Goal: Transaction & Acquisition: Purchase product/service

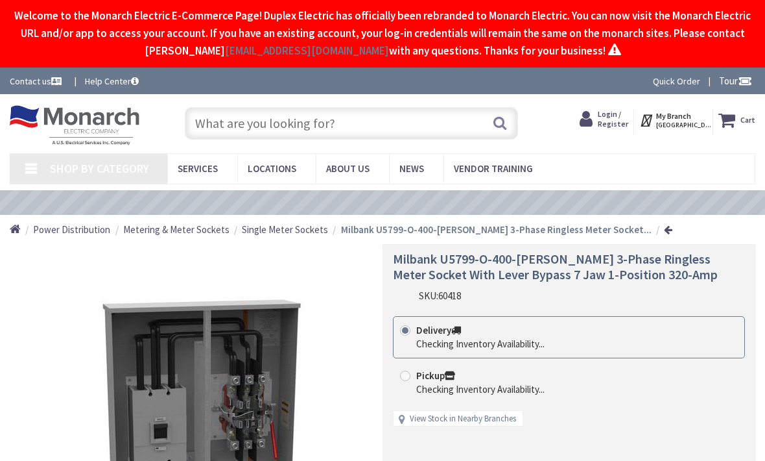
type input "Olympic Pkwy, [GEOGRAPHIC_DATA], [GEOGRAPHIC_DATA]"
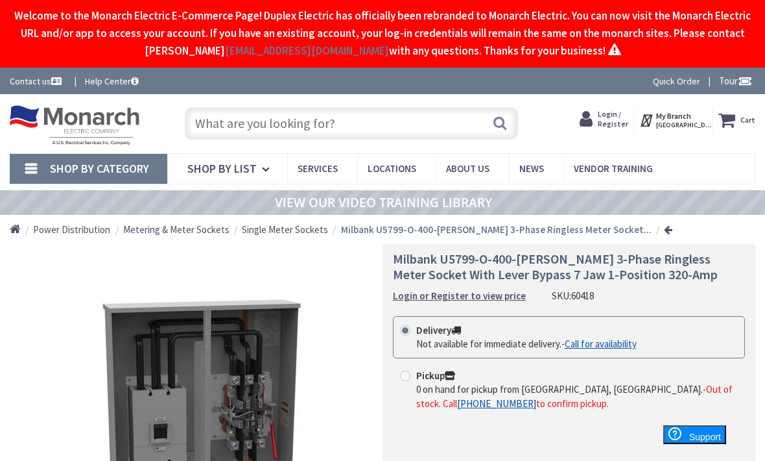
click at [365, 130] on input "text" at bounding box center [352, 123] width 334 height 32
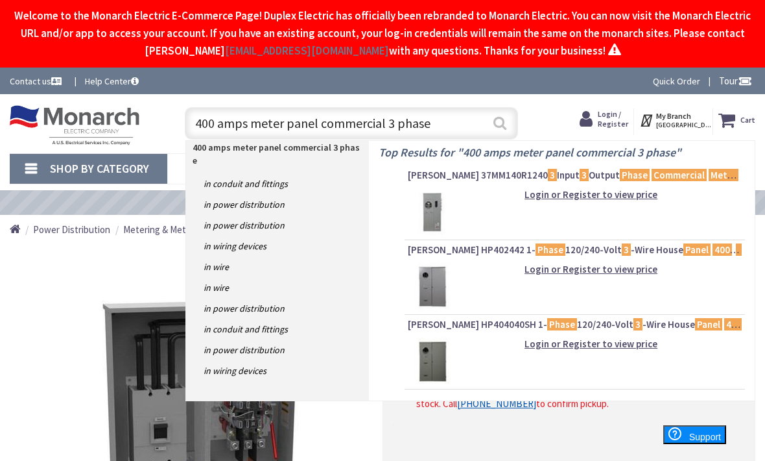
type input "400 amps meter panel commercial 3 phase"
click at [499, 121] on button "Search" at bounding box center [500, 122] width 17 height 29
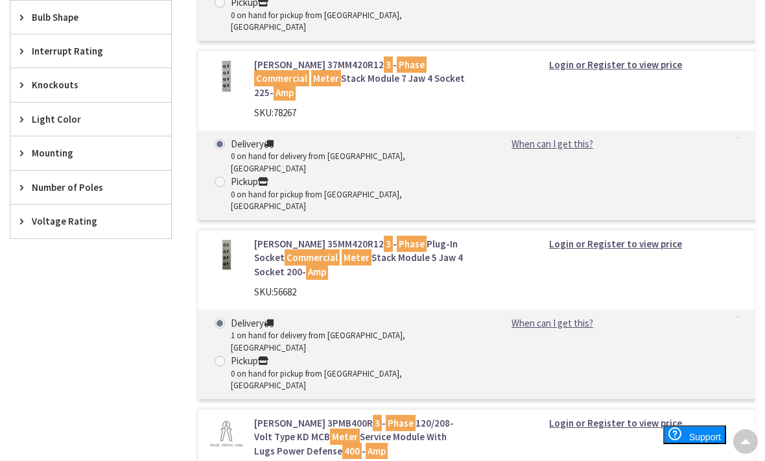
scroll to position [918, 0]
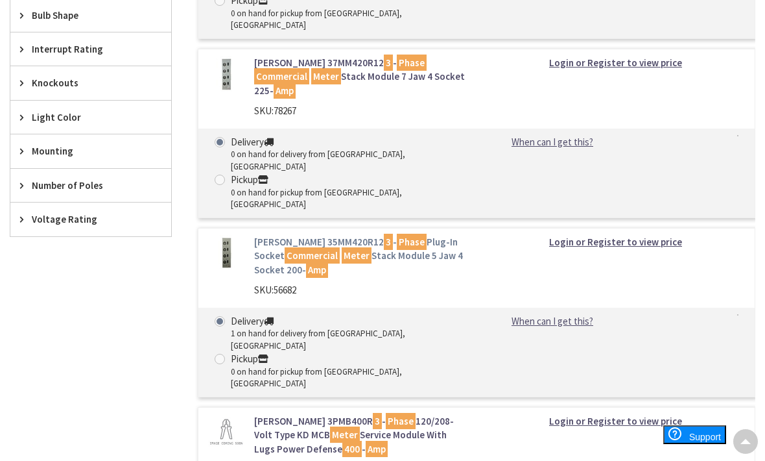
click at [342, 247] on mark "Meter" at bounding box center [357, 255] width 30 height 16
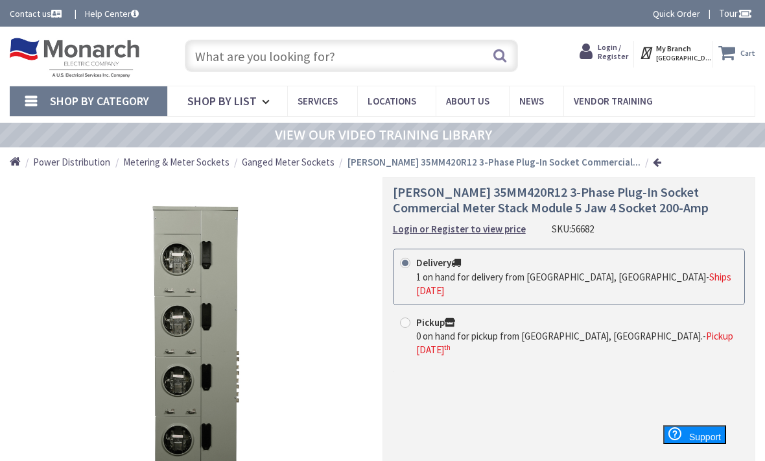
click at [732, 59] on icon at bounding box center [730, 52] width 22 height 23
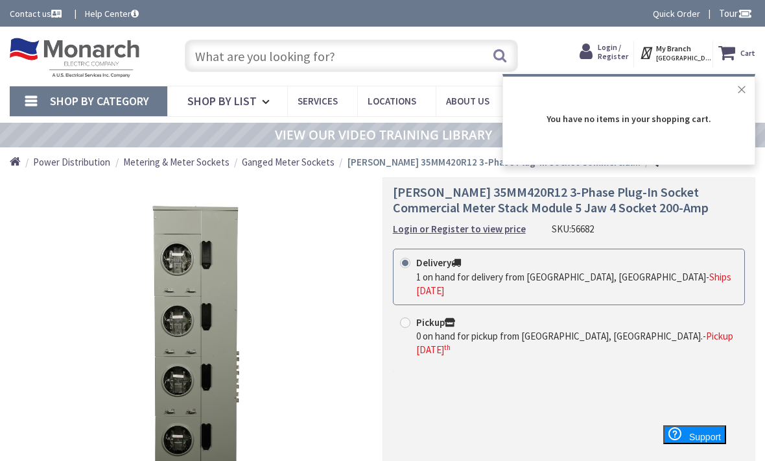
click at [736, 101] on button "Close" at bounding box center [742, 90] width 26 height 26
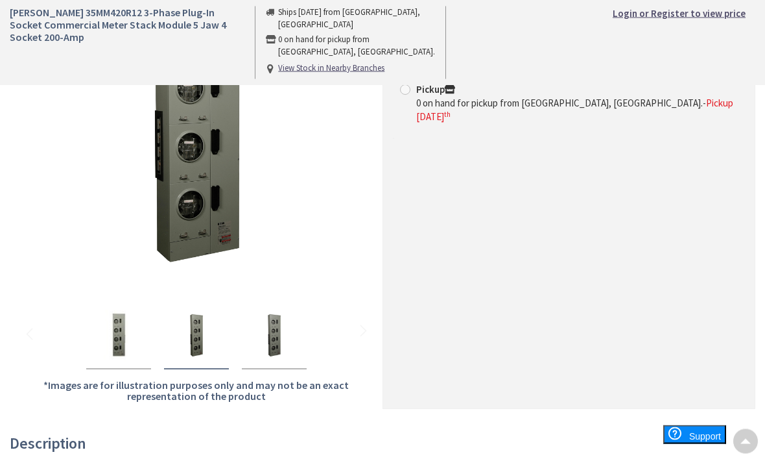
scroll to position [233, 0]
click at [117, 348] on img "Eaton 35MM420R12 3-Phase Plug-In Socket Commercial Meter Stack Module 5 Jaw 4 S…" at bounding box center [119, 335] width 52 height 52
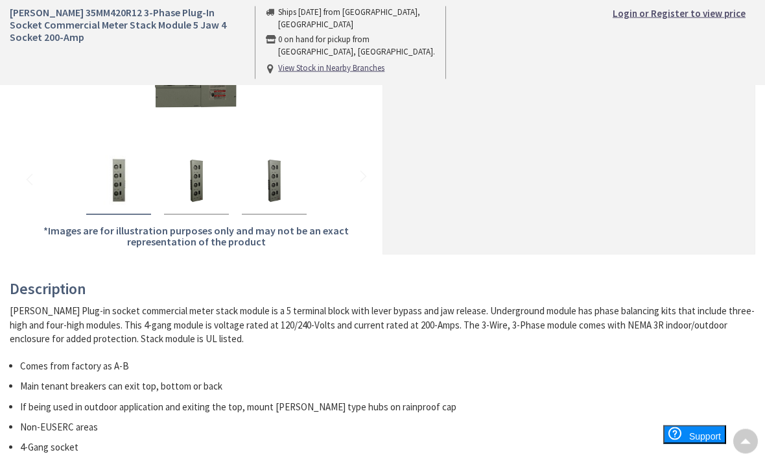
scroll to position [388, 0]
click at [698, 16] on strong "Login or Register to view price" at bounding box center [679, 13] width 133 height 12
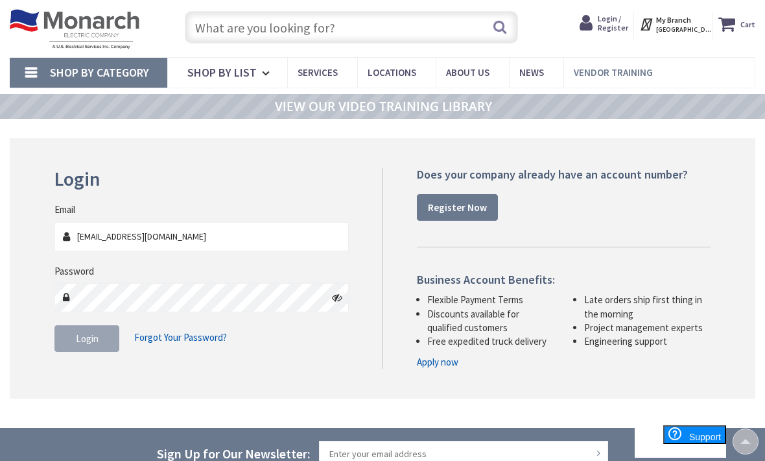
scroll to position [24, 0]
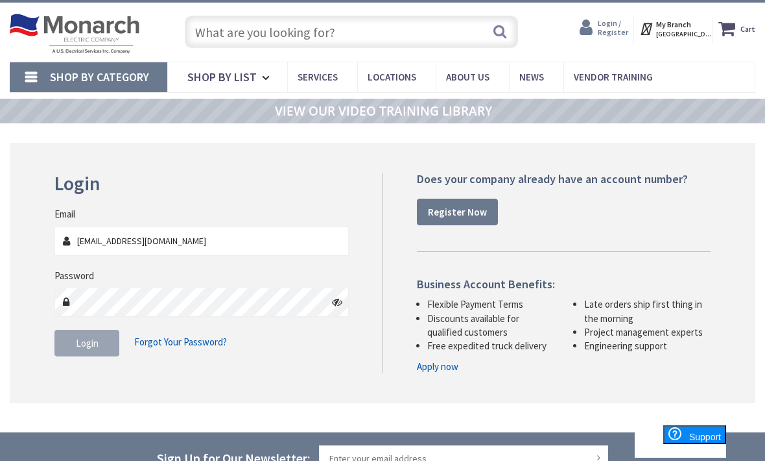
type input "americanjvelectric@yahoo.com"
click at [608, 27] on span "Login / Register" at bounding box center [613, 27] width 30 height 19
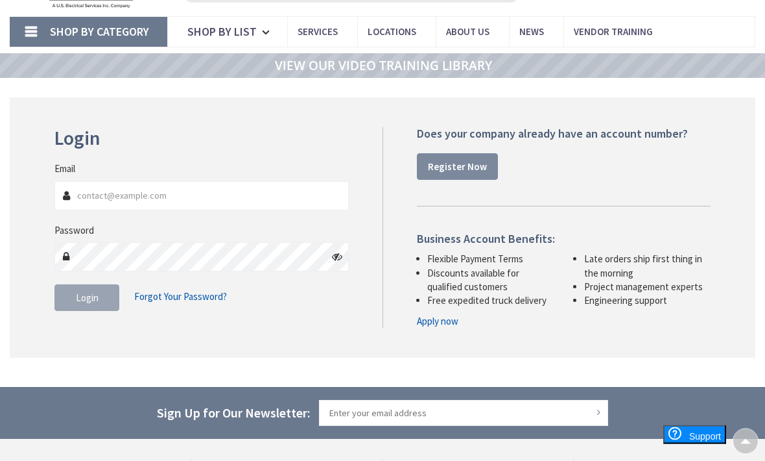
scroll to position [69, 0]
click at [446, 164] on strong "Register Now" at bounding box center [457, 166] width 59 height 12
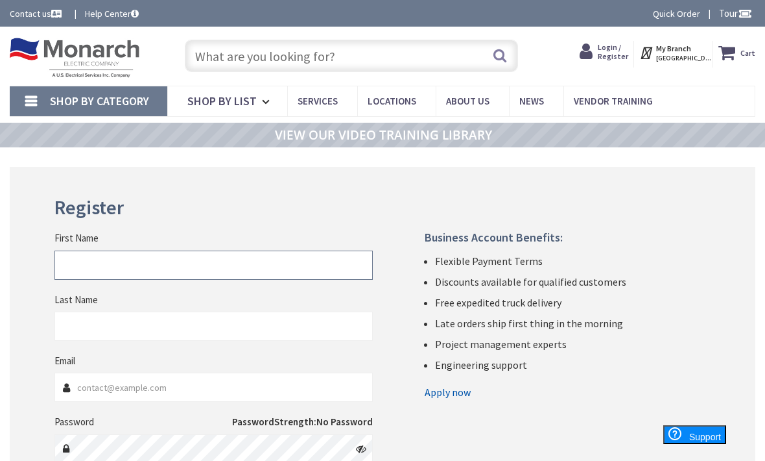
click at [95, 269] on input "First Name" at bounding box center [213, 264] width 318 height 29
type input "Jorge"
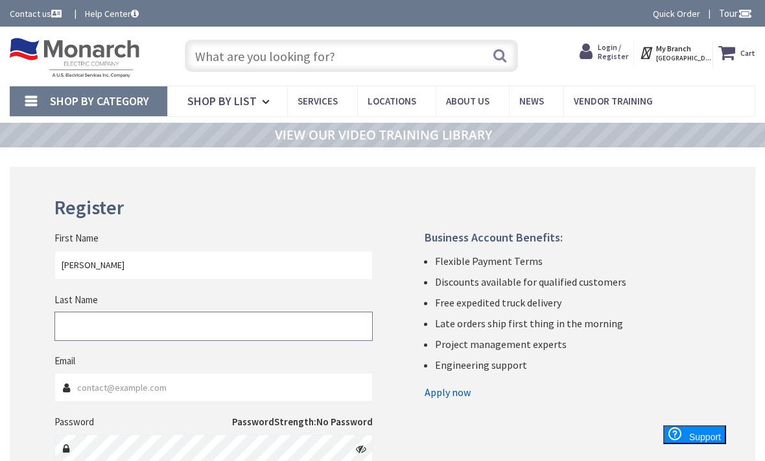
click at [73, 328] on input "Last Name" at bounding box center [213, 325] width 318 height 29
type input "velazquez"
click at [92, 388] on input "Email" at bounding box center [213, 386] width 318 height 29
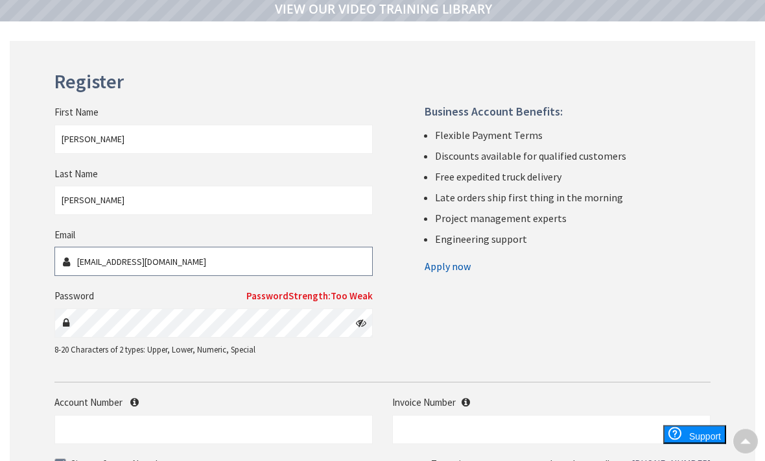
scroll to position [126, 0]
type input "[EMAIL_ADDRESS][DOMAIN_NAME]"
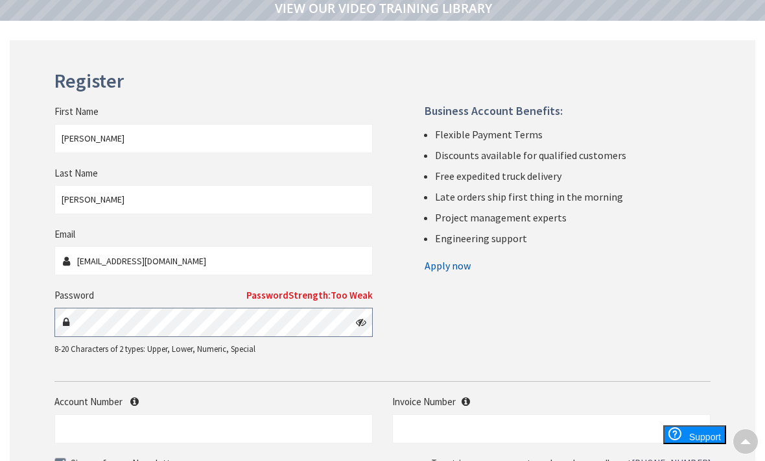
click at [78, 317] on form "First Name Jorge Last Name velazquez Email americanjvelectric@yahoo.com Passwor…" at bounding box center [382, 286] width 656 height 433
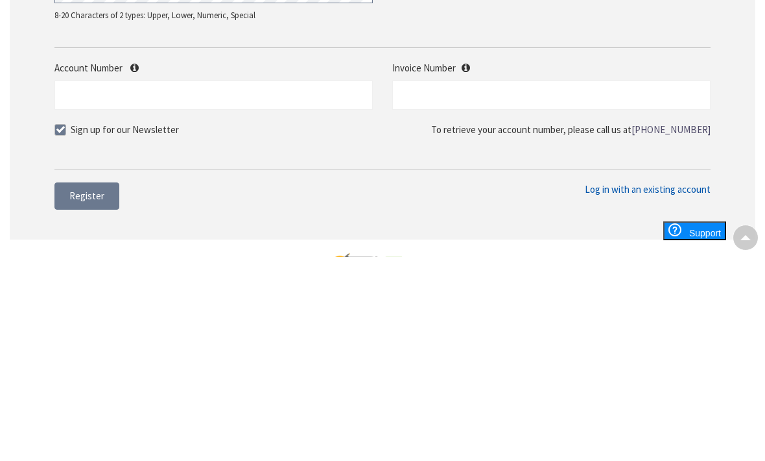
scroll to position [259, 0]
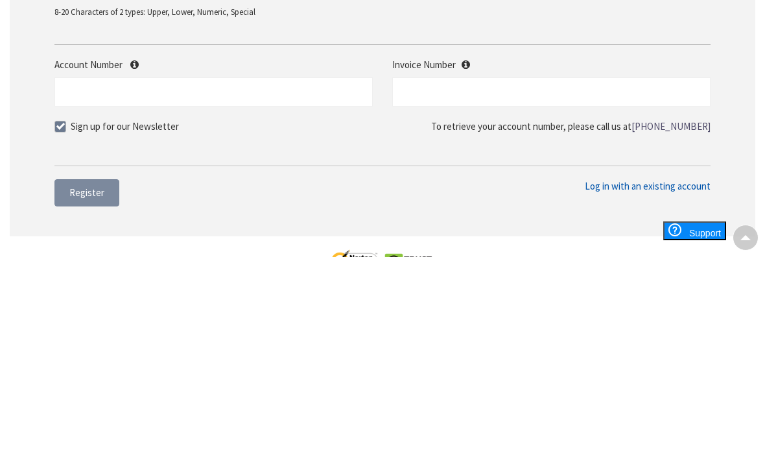
click at [88, 383] on button "Register" at bounding box center [86, 396] width 65 height 27
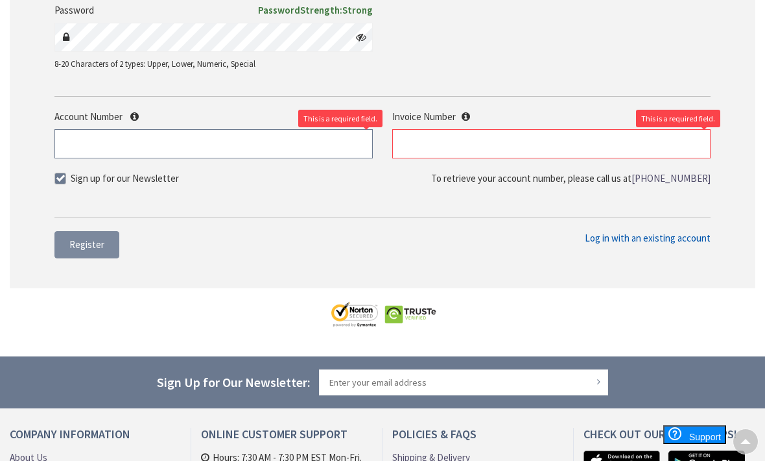
scroll to position [407, 0]
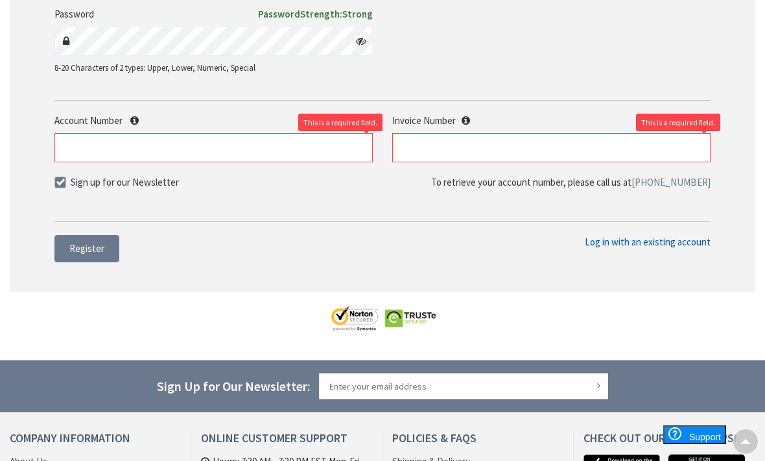
click at [679, 183] on link "[PHONE_NUMBER]" at bounding box center [671, 182] width 79 height 14
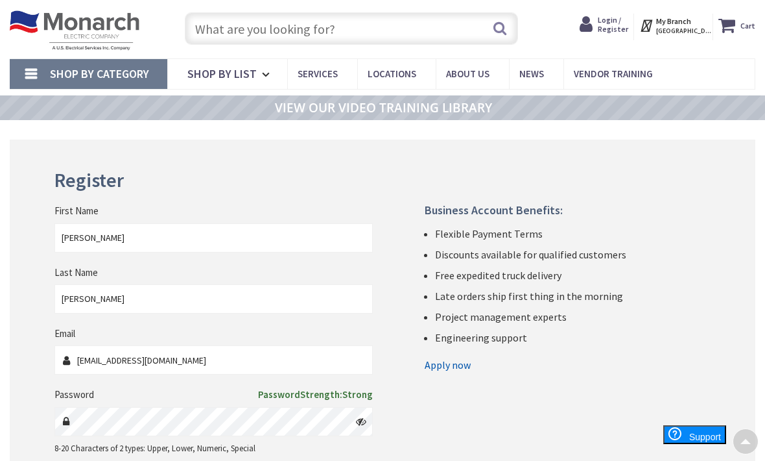
scroll to position [0, 0]
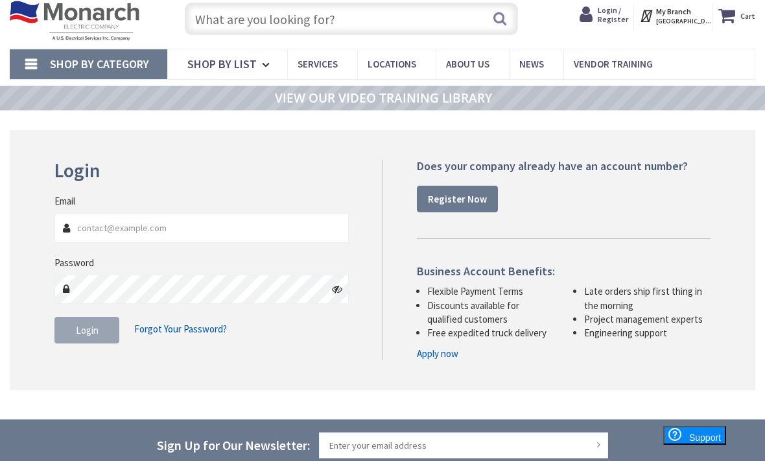
scroll to position [37, 0]
click at [442, 351] on link "Apply now" at bounding box center [438, 353] width 42 height 14
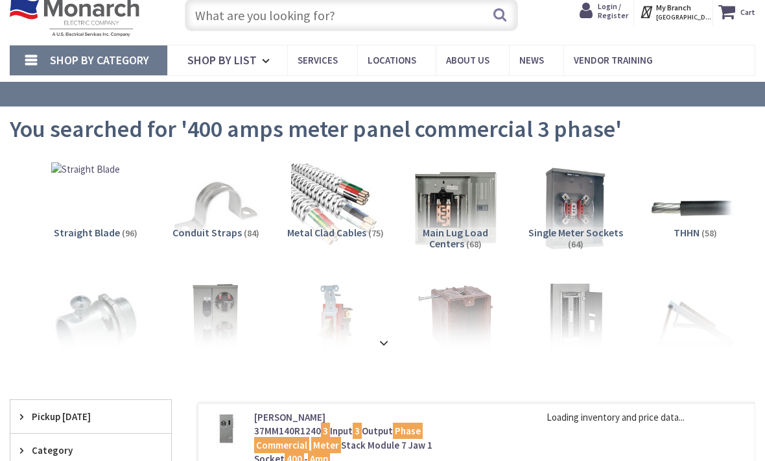
scroll to position [41, 0]
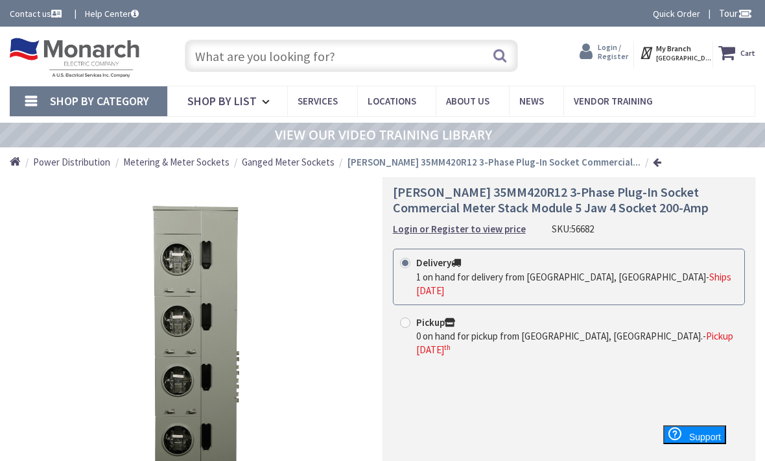
click at [612, 61] on span "Login / Register" at bounding box center [613, 51] width 30 height 19
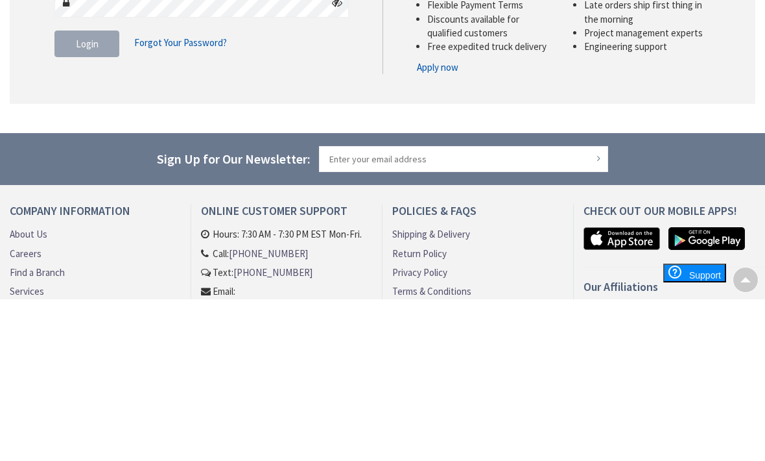
type input "[EMAIL_ADDRESS][DOMAIN_NAME]"
click at [87, 204] on button "Login" at bounding box center [86, 205] width 65 height 27
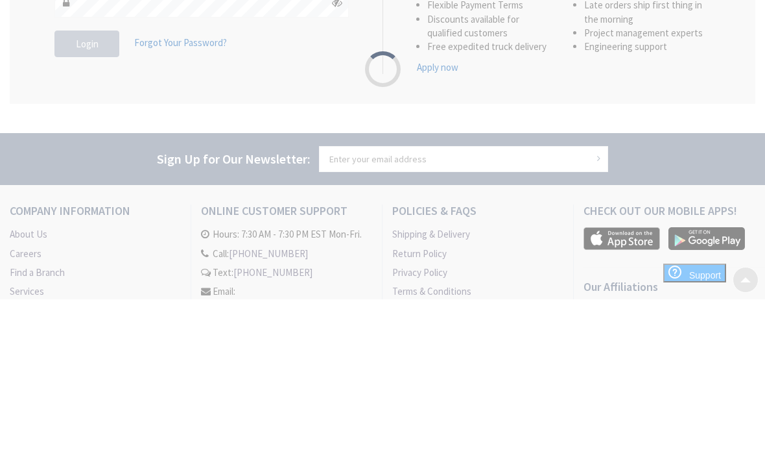
scroll to position [162, 0]
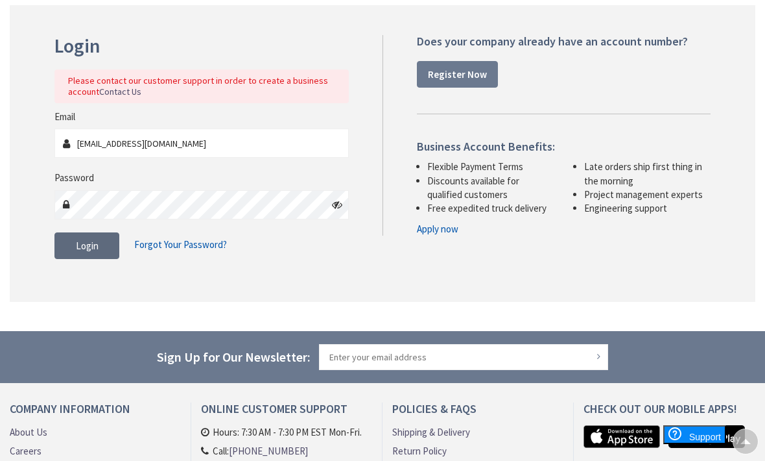
click at [85, 246] on span "Login" at bounding box center [87, 245] width 23 height 12
click at [679, 268] on div "Login Please contact our customer support in order to create a business account…" at bounding box center [383, 153] width 676 height 237
click at [442, 232] on link "Apply now" at bounding box center [438, 229] width 42 height 14
